Goal: Check status

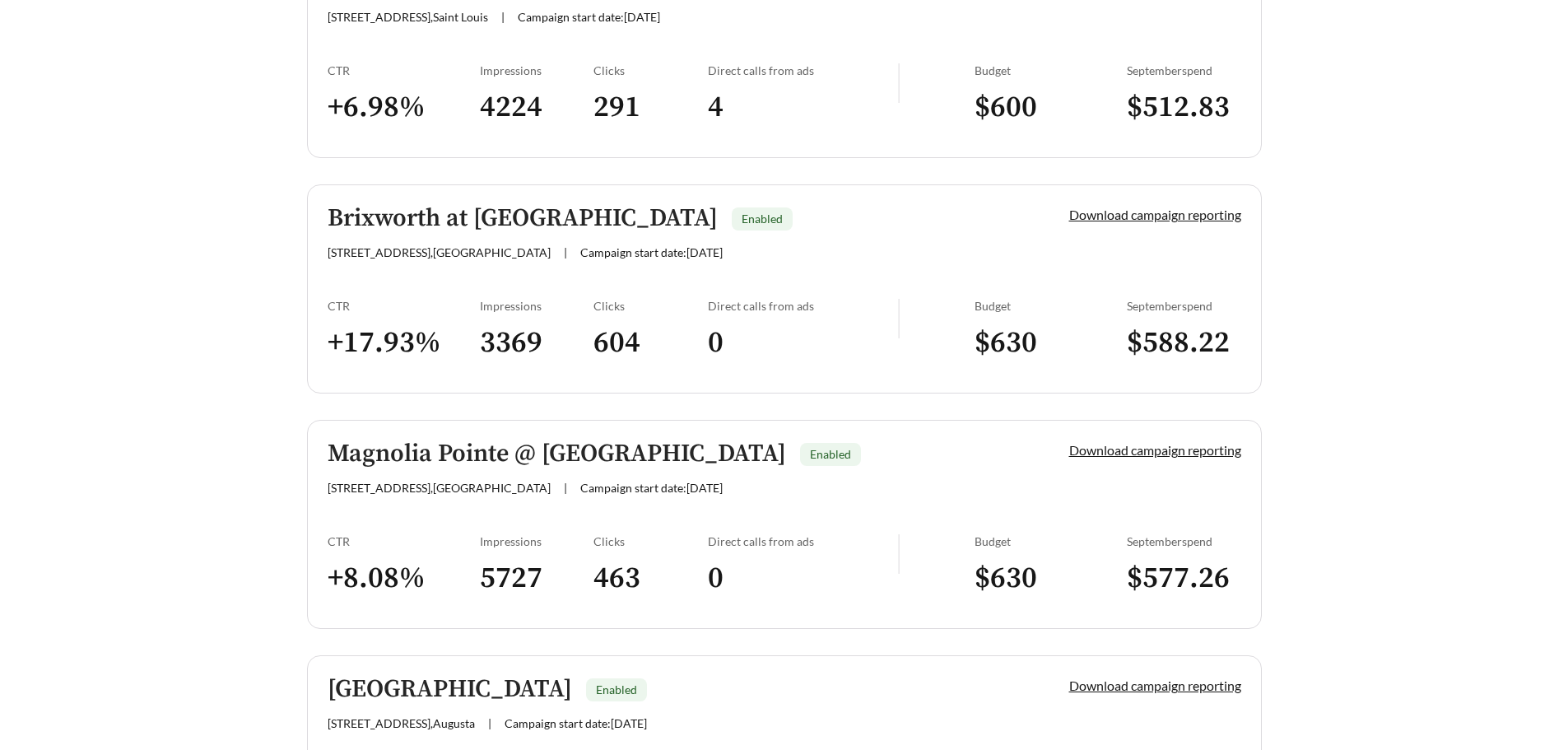
scroll to position [741, 0]
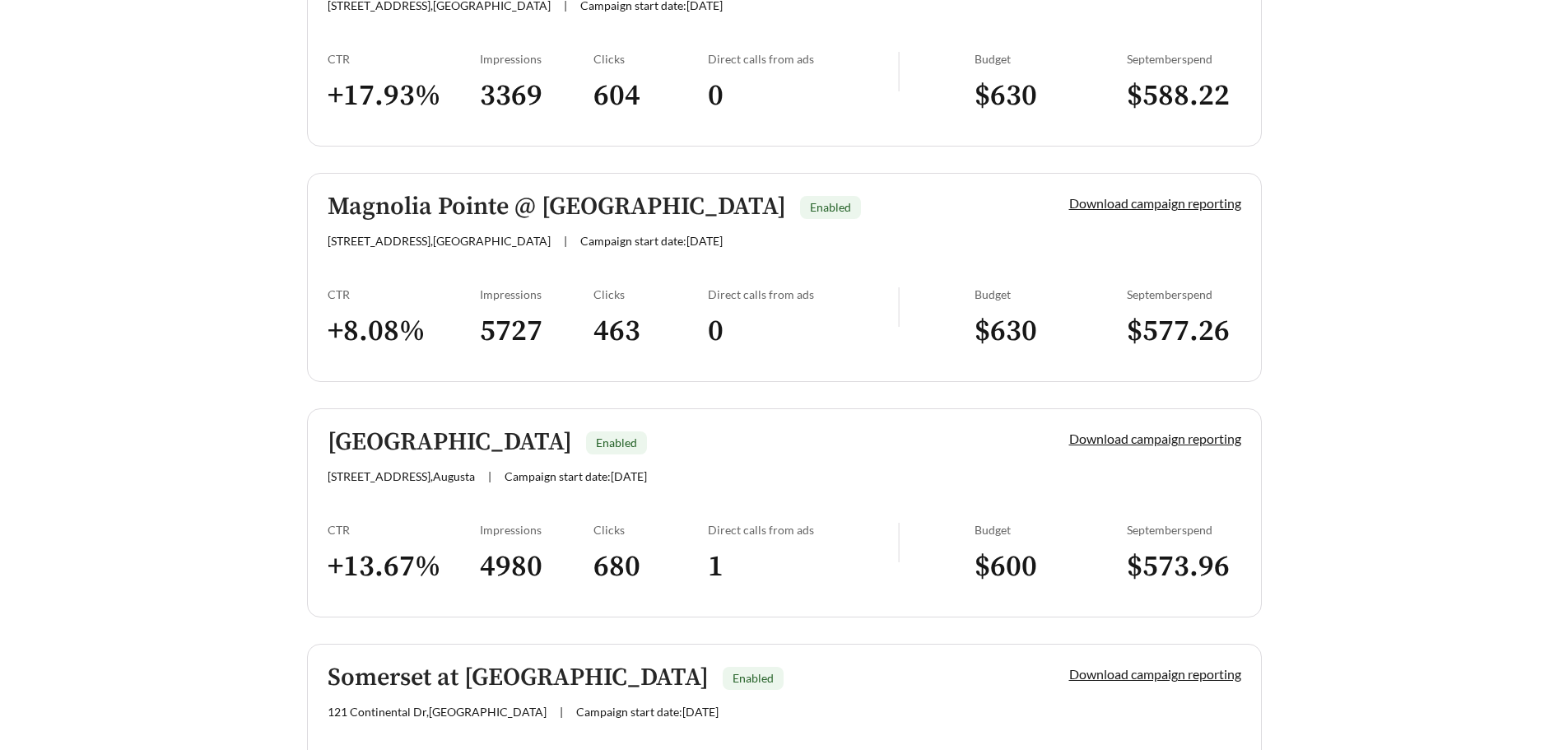
click at [876, 234] on div "[STREET_ADDRESS][PERSON_NAME] | Campaign start date: [DATE]" at bounding box center [670, 240] width 686 height 14
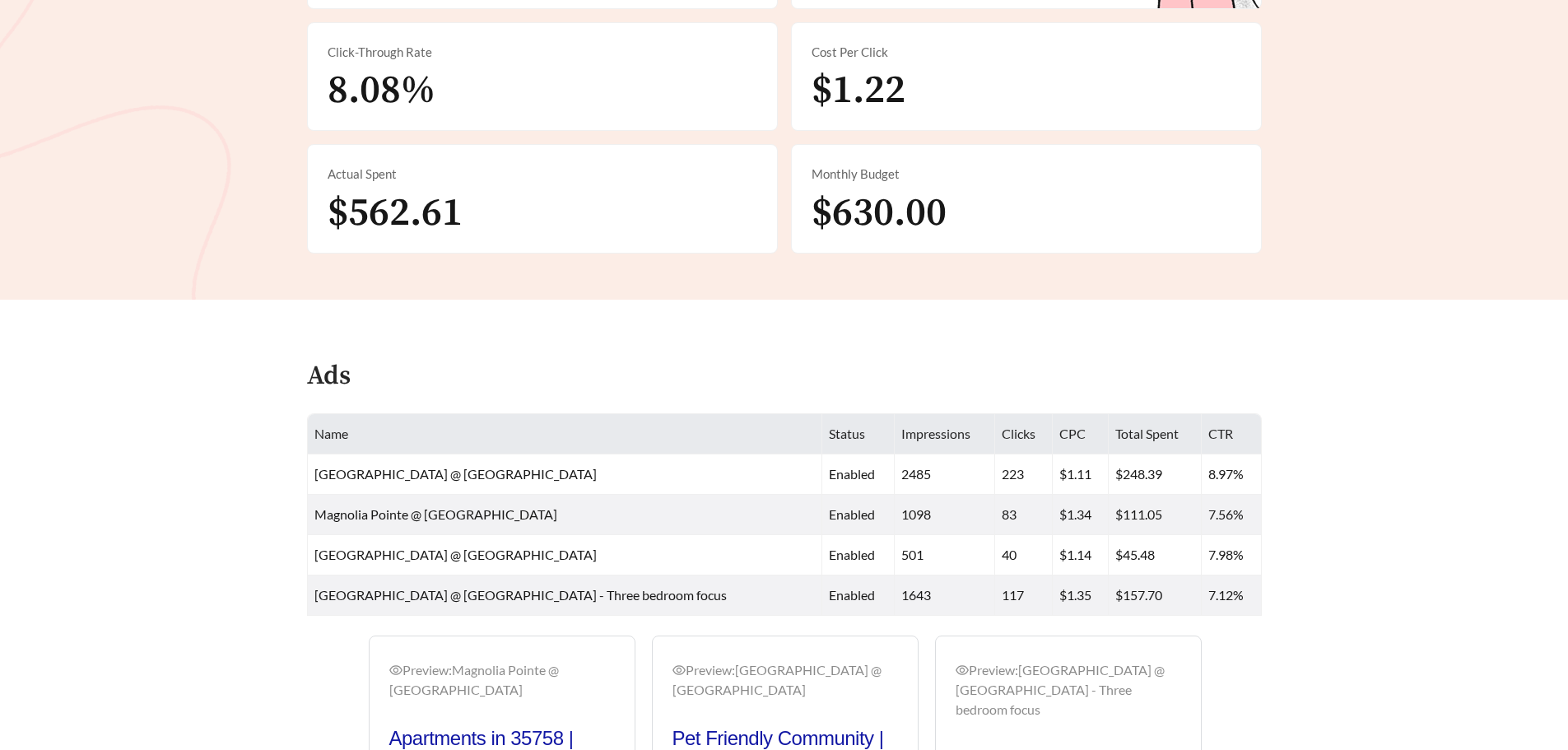
scroll to position [741, 0]
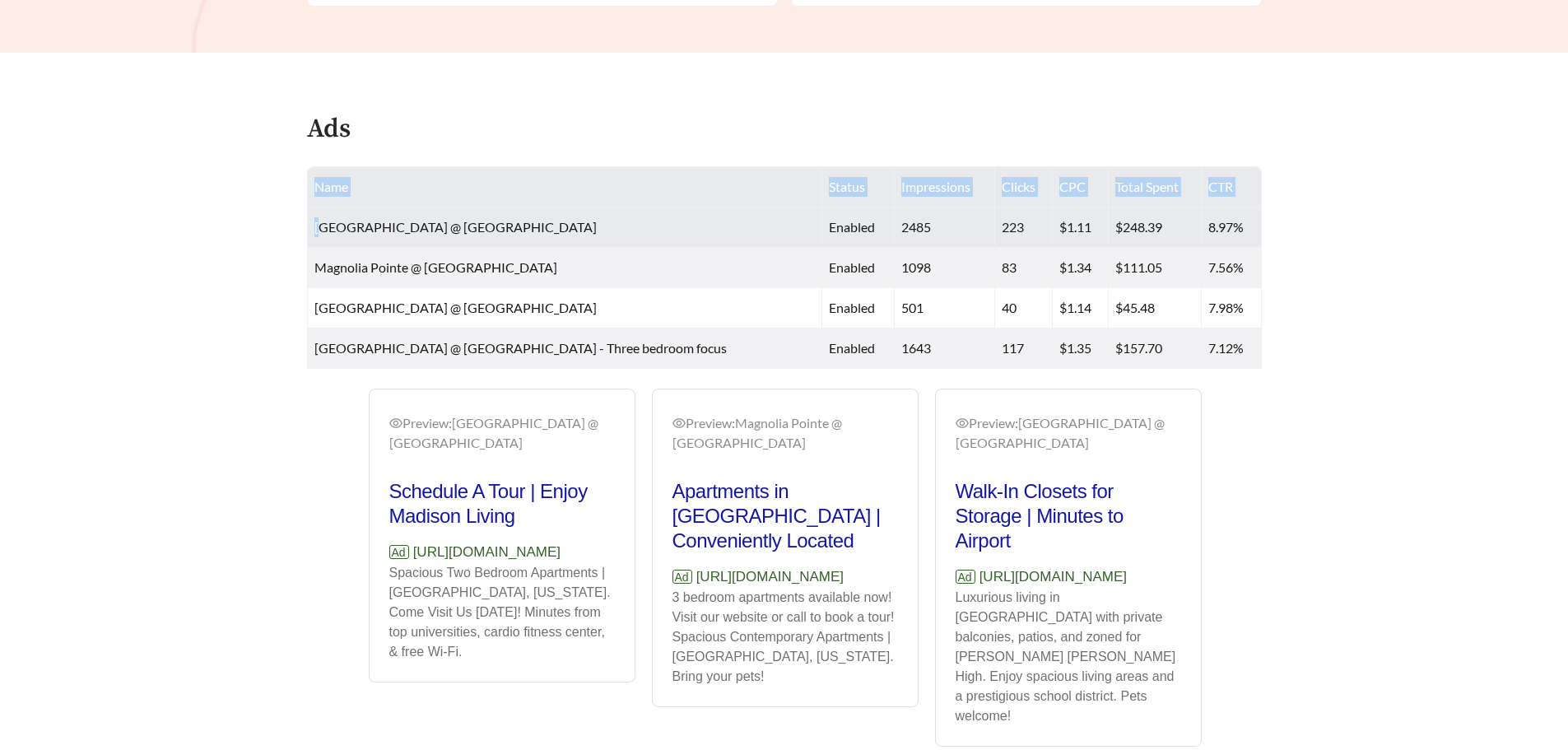
drag, startPoint x: 322, startPoint y: 229, endPoint x: 1263, endPoint y: 216, distance: 941.1
click at [1263, 216] on div "Name Status Impressions Clicks CPC Total Spent CTR [GEOGRAPHIC_DATA] @ [GEOGRAP…" at bounding box center [784, 268] width 988 height 203
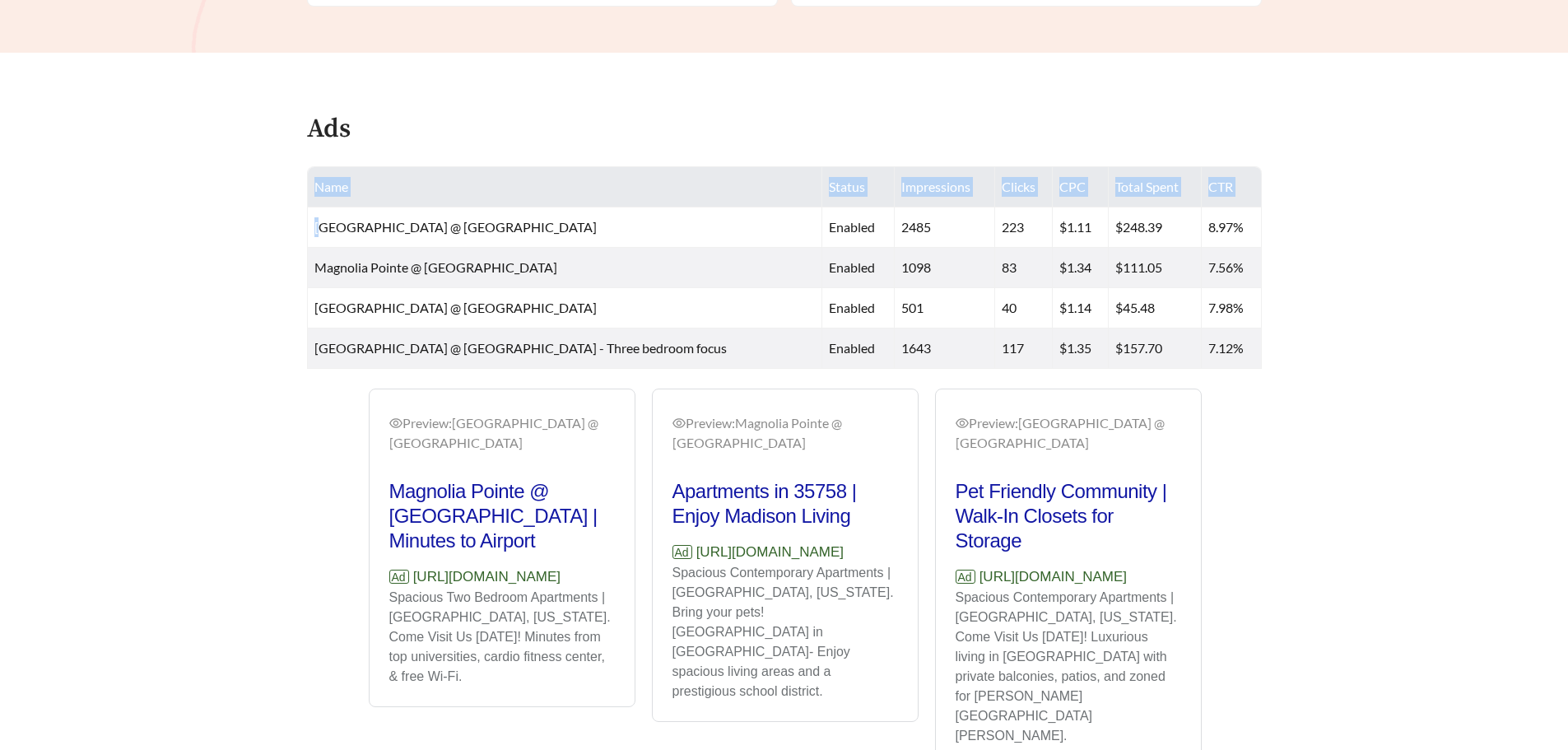
click at [1329, 272] on main "**********" at bounding box center [784, 41] width 1568 height 1460
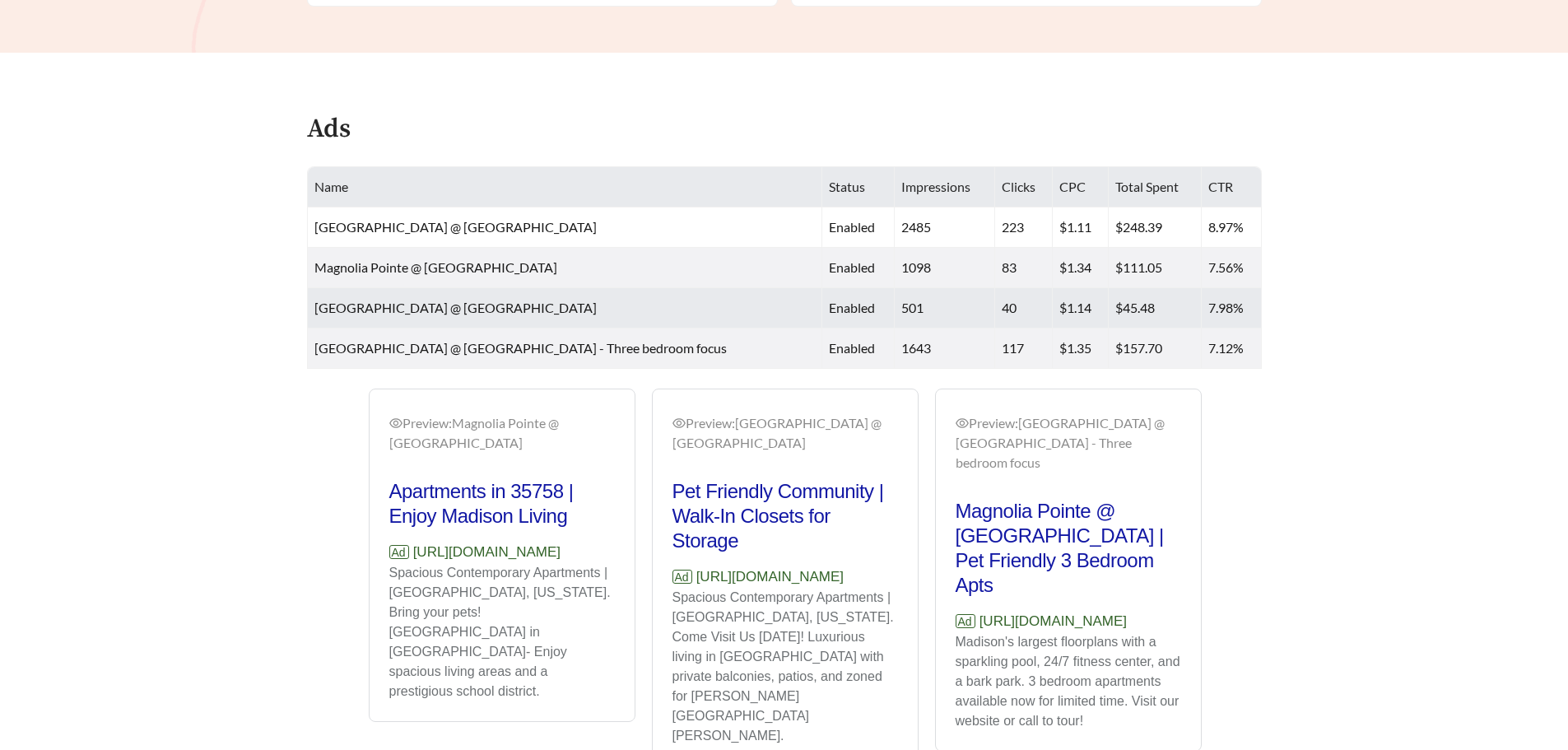
scroll to position [799, 0]
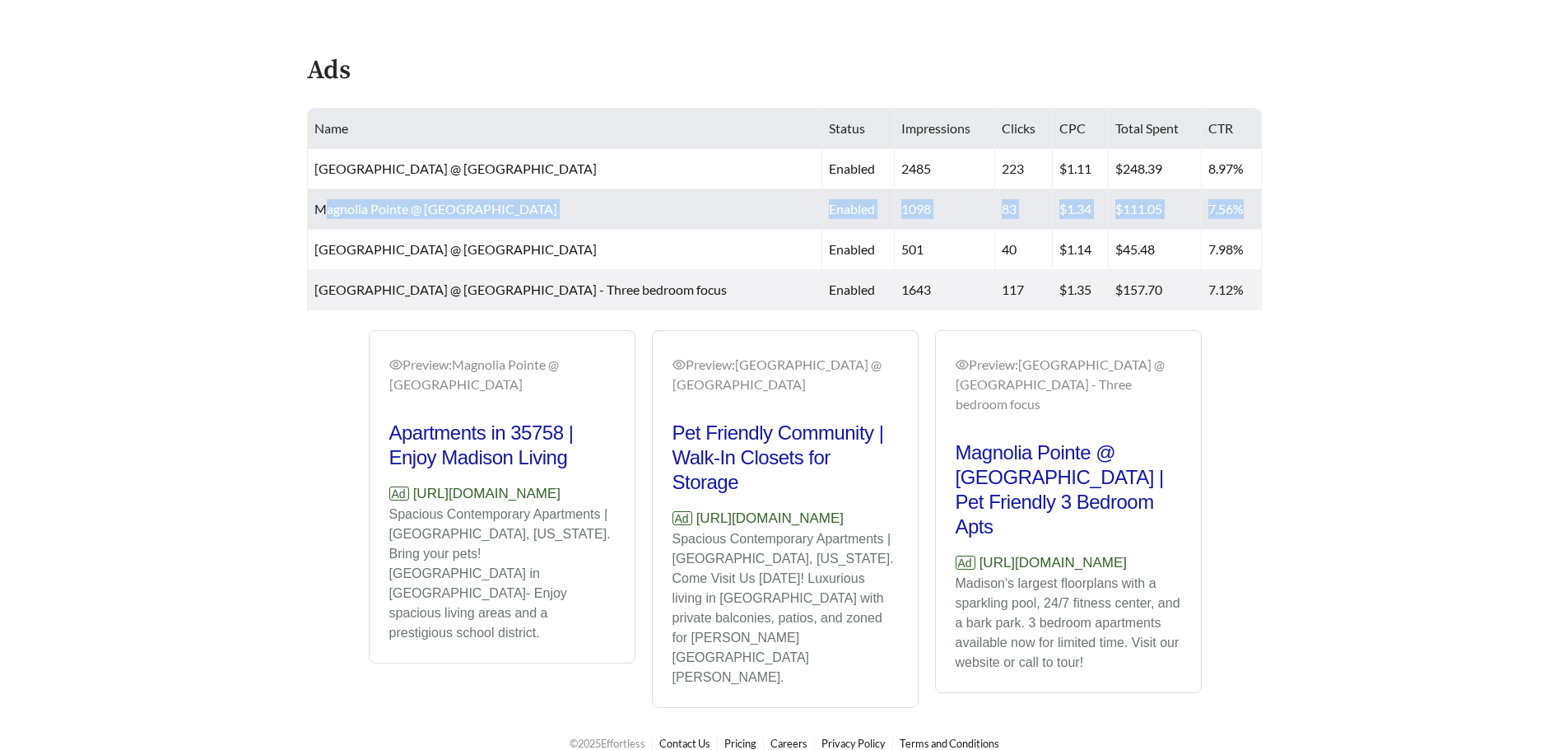
drag, startPoint x: 1247, startPoint y: 212, endPoint x: 319, endPoint y: 217, distance: 928.0
click at [322, 217] on tr "[GEOGRAPHIC_DATA] @ [GEOGRAPHIC_DATA] enabled 1098 83 $1.34 $111.05 7.56%" at bounding box center [784, 209] width 954 height 40
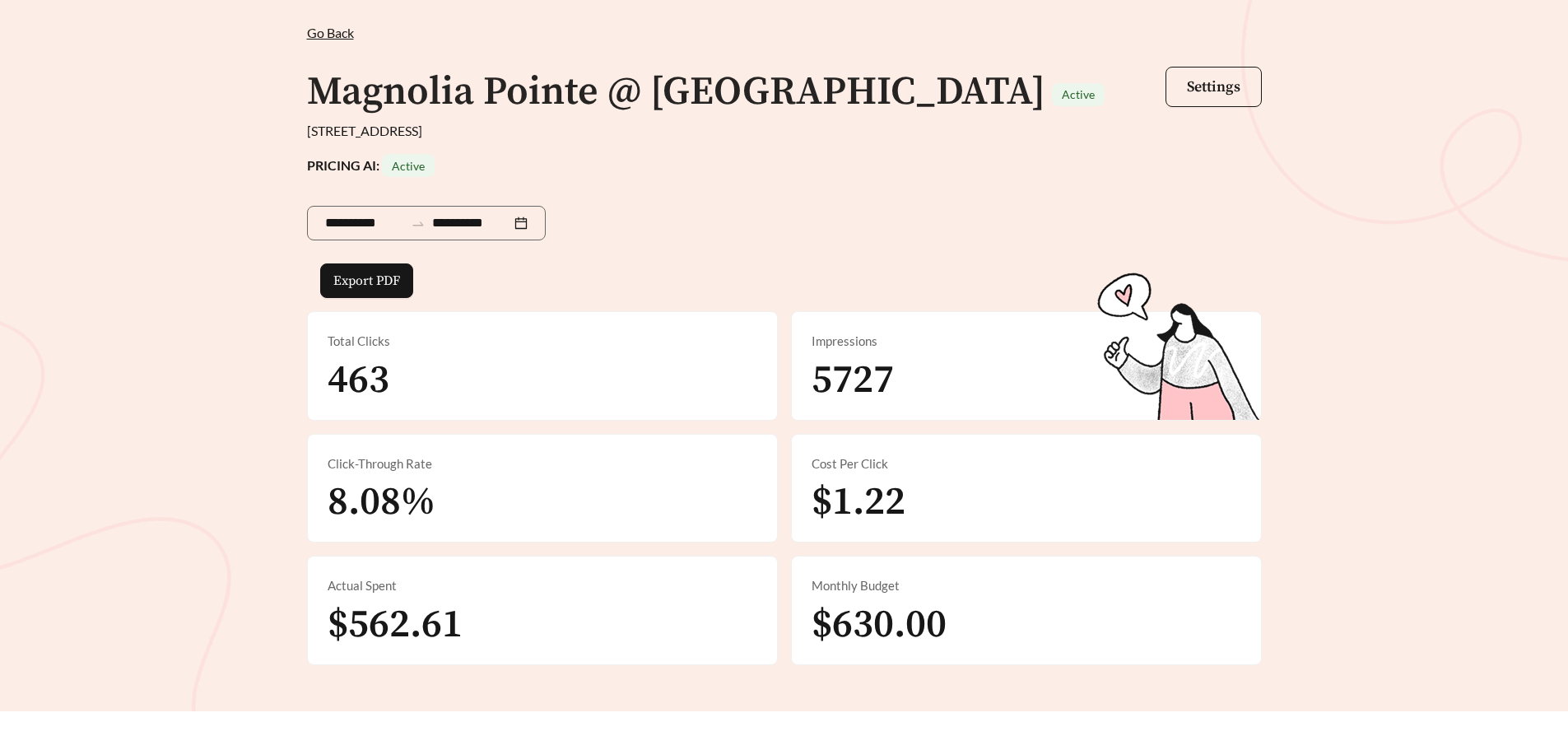
scroll to position [0, 0]
